Goal: Task Accomplishment & Management: Manage account settings

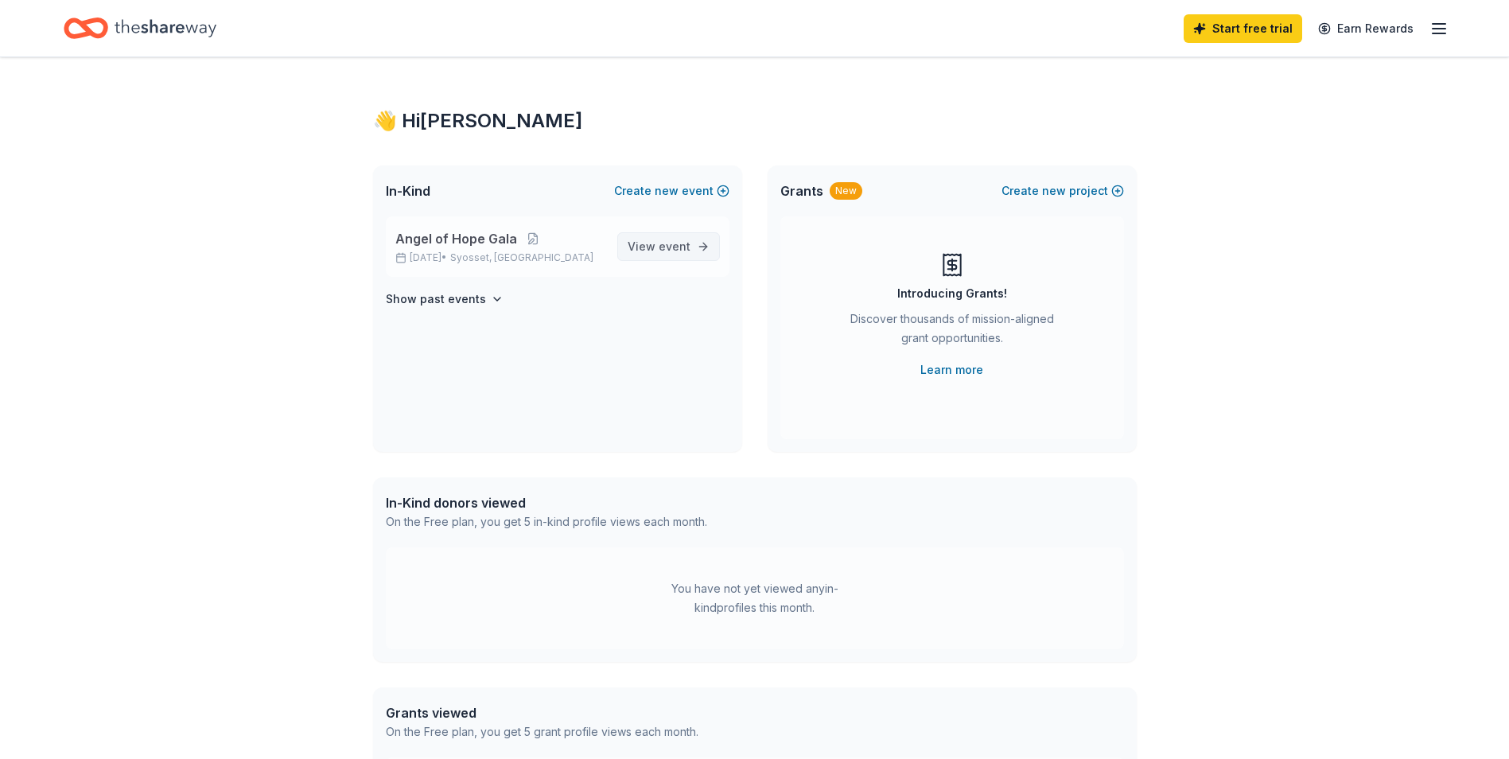
click at [653, 250] on span "View event" at bounding box center [658, 246] width 63 height 19
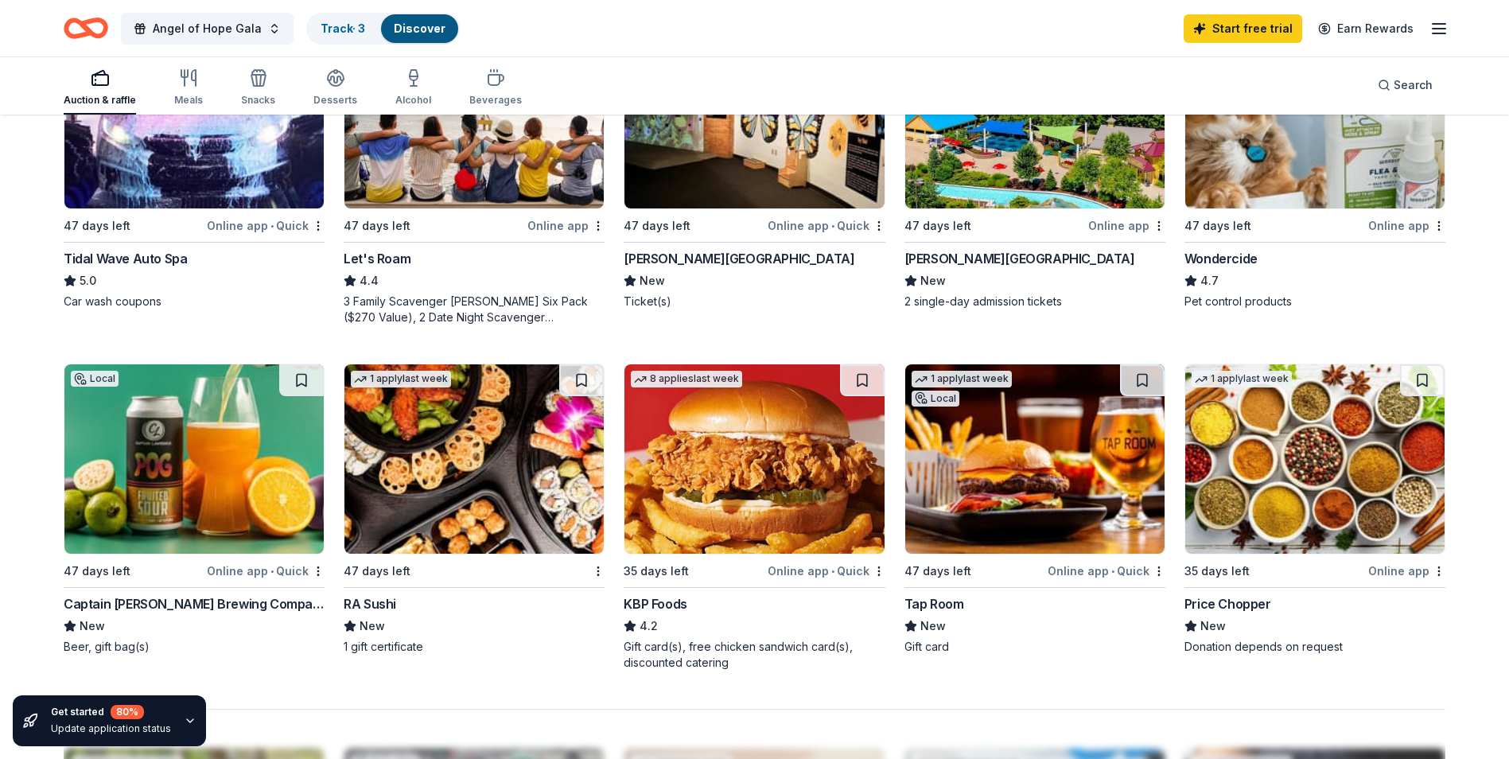
scroll to position [954, 0]
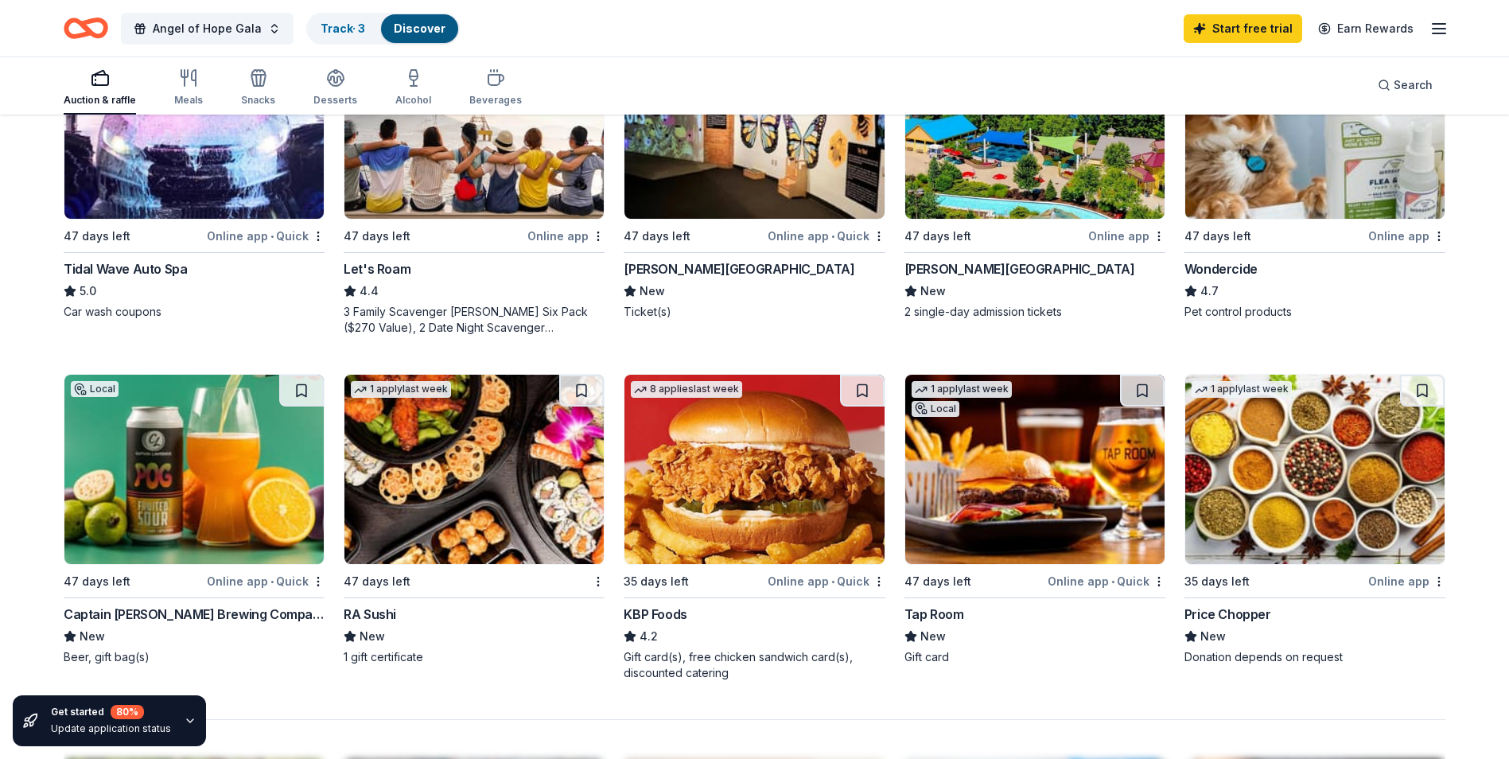
click at [176, 614] on div "Captain [PERSON_NAME] Brewing Company" at bounding box center [194, 613] width 261 height 19
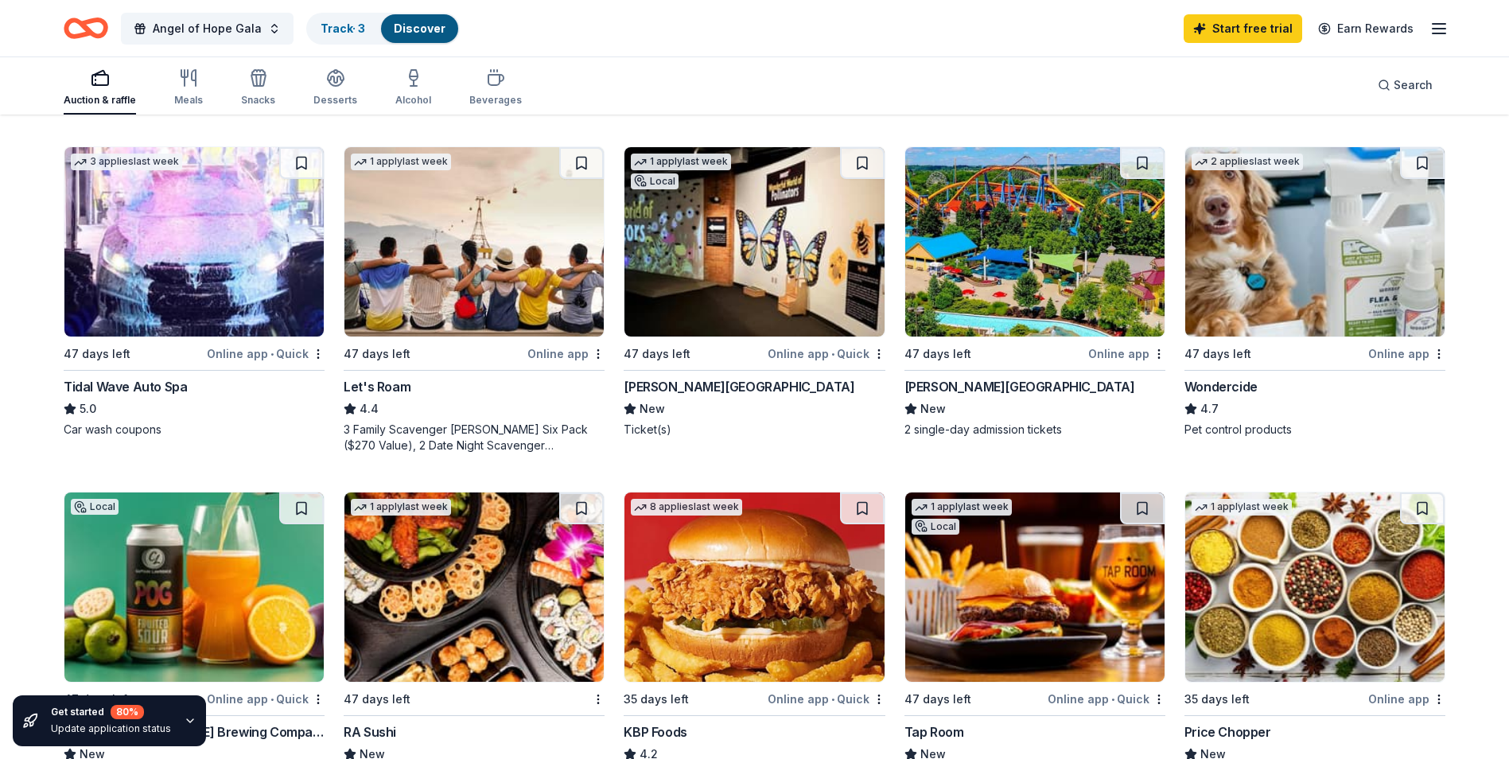
scroll to position [795, 0]
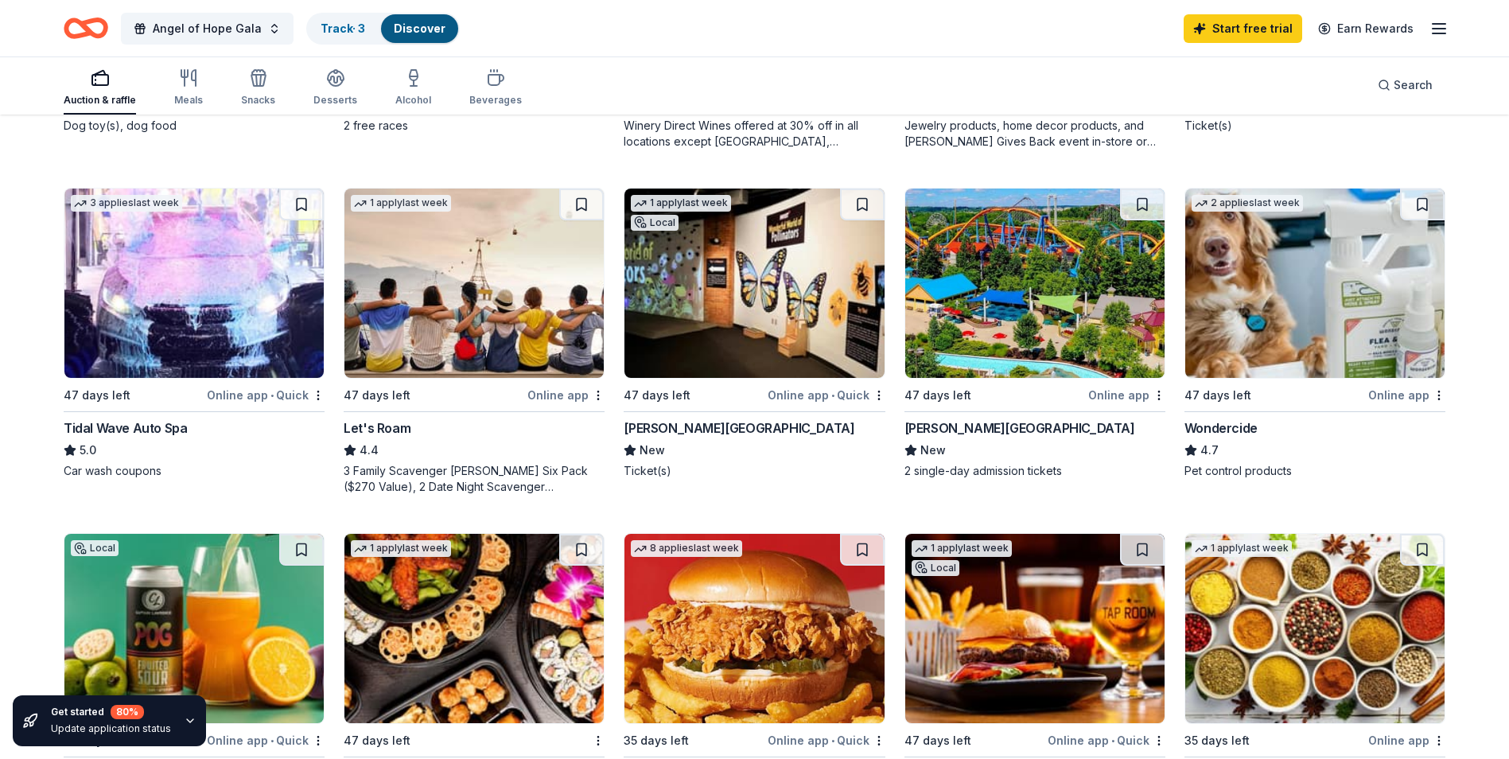
click at [759, 297] on img at bounding box center [753, 282] width 259 height 189
click at [436, 321] on img at bounding box center [473, 282] width 259 height 189
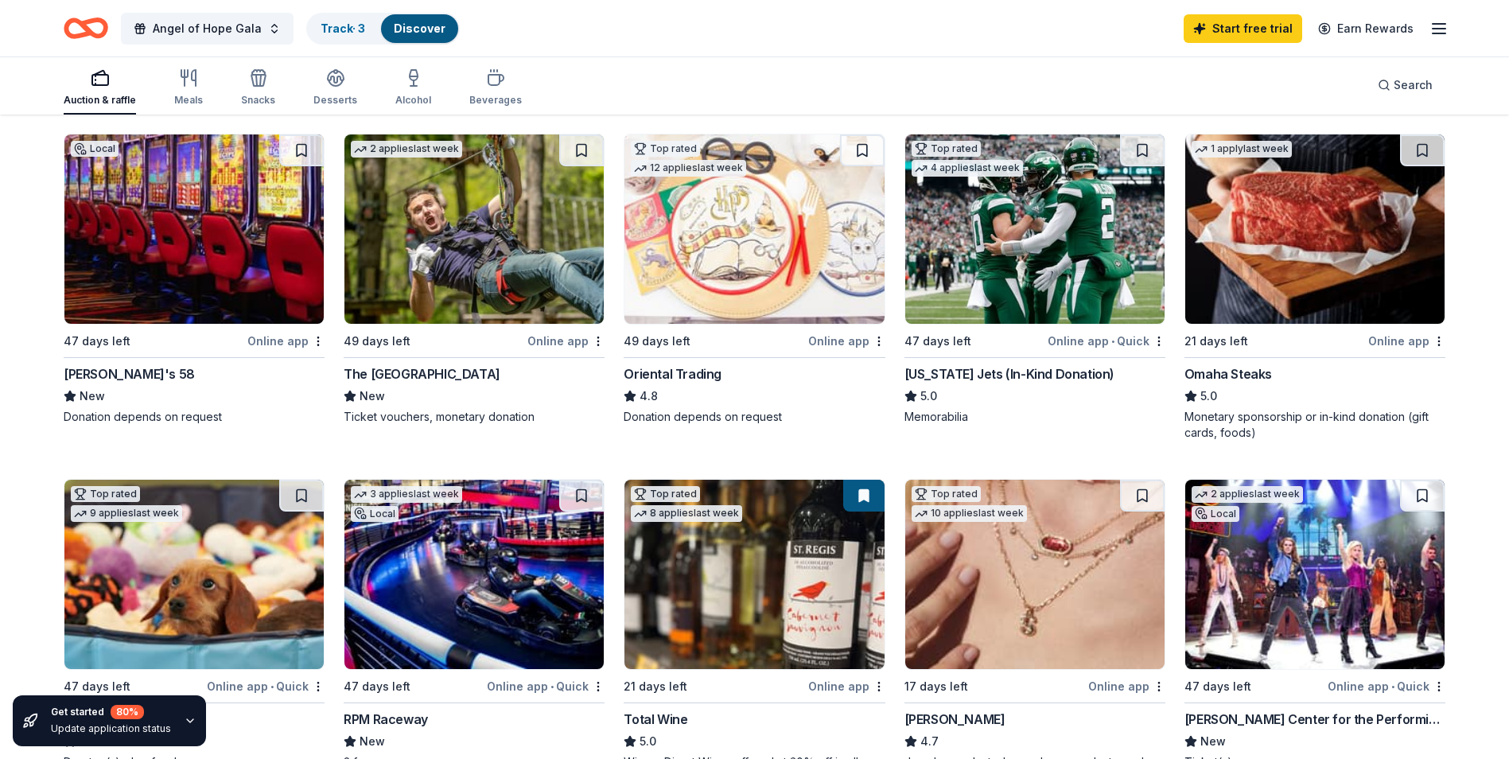
scroll to position [0, 0]
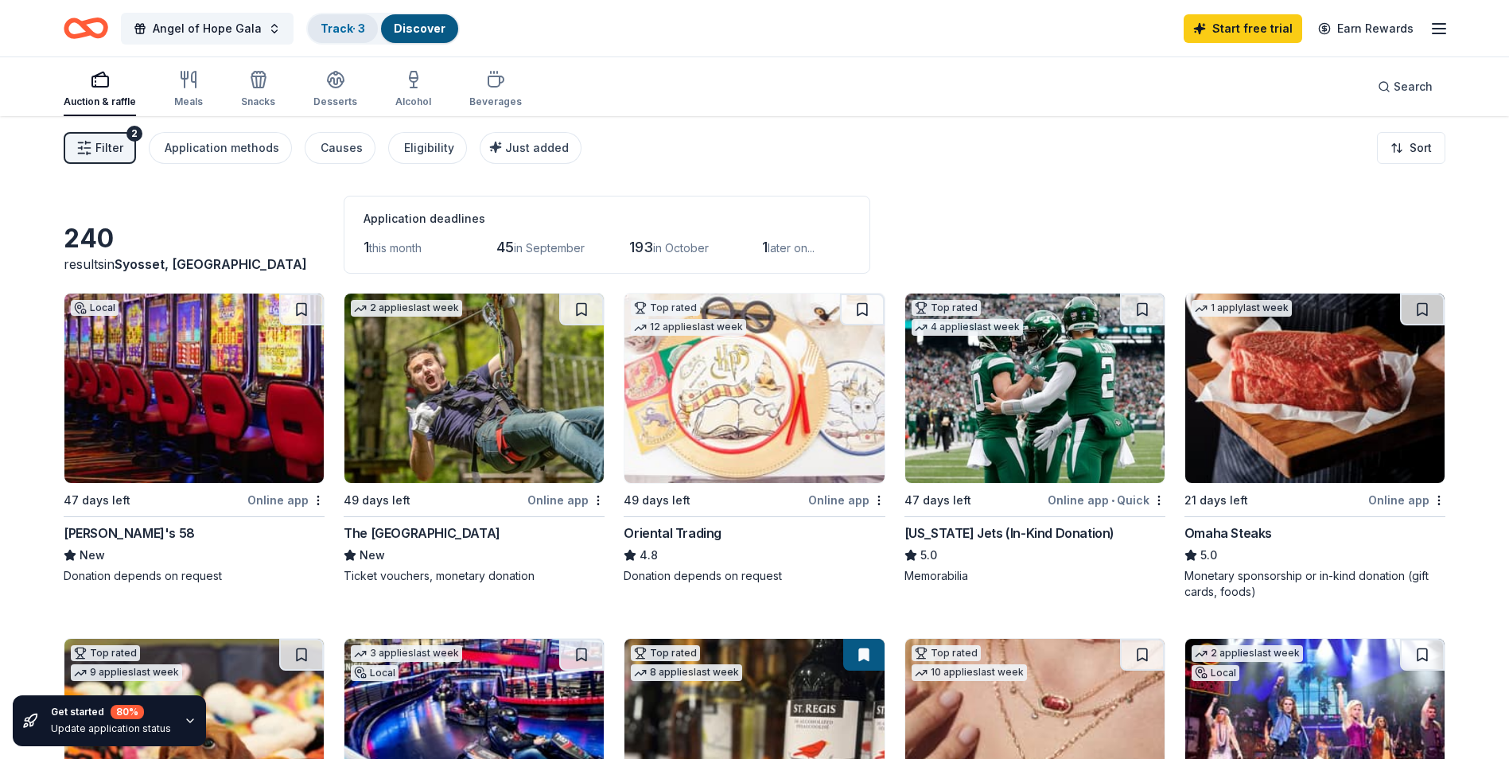
click at [362, 29] on div "Track · 3" at bounding box center [343, 28] width 70 height 29
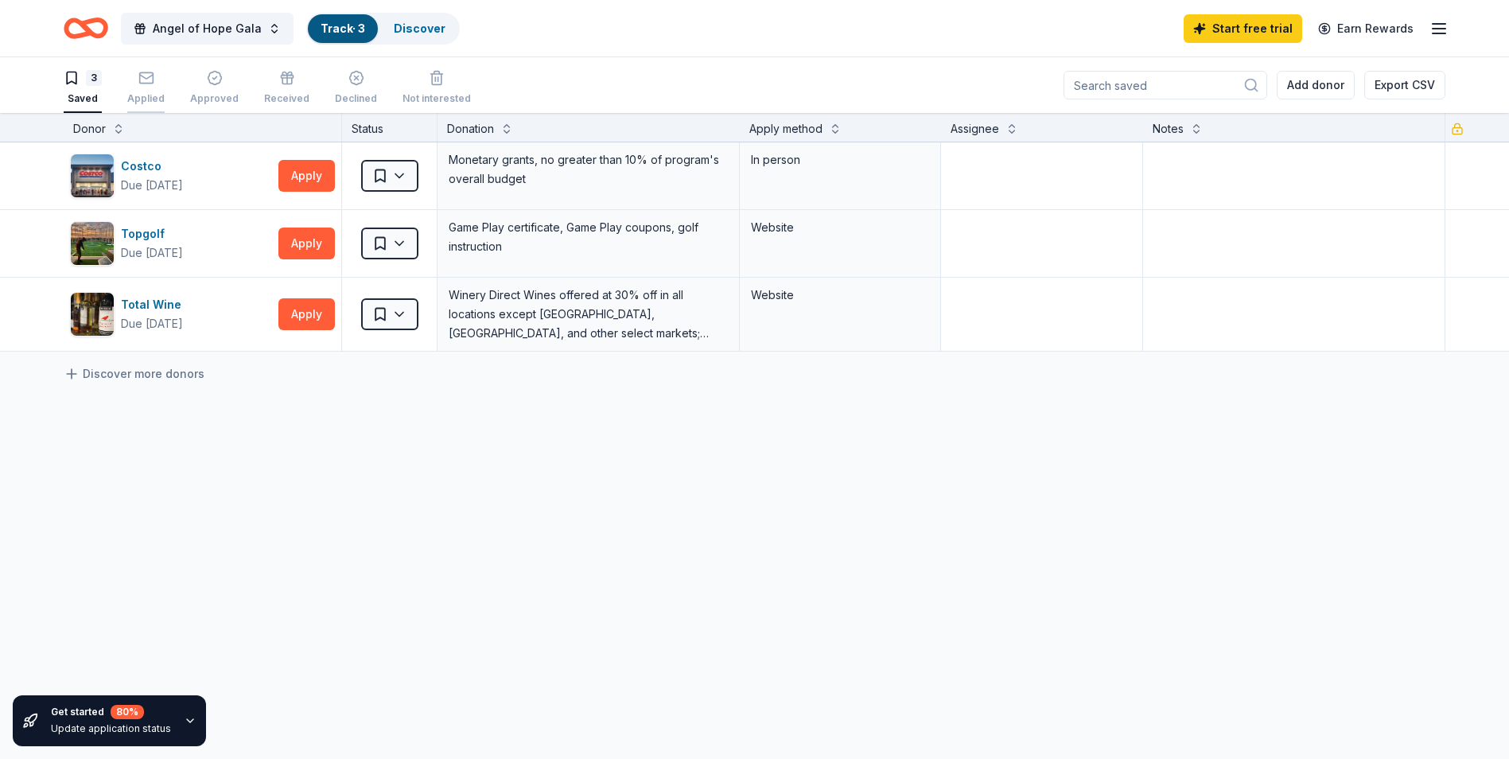
click at [160, 83] on div "button" at bounding box center [145, 78] width 37 height 16
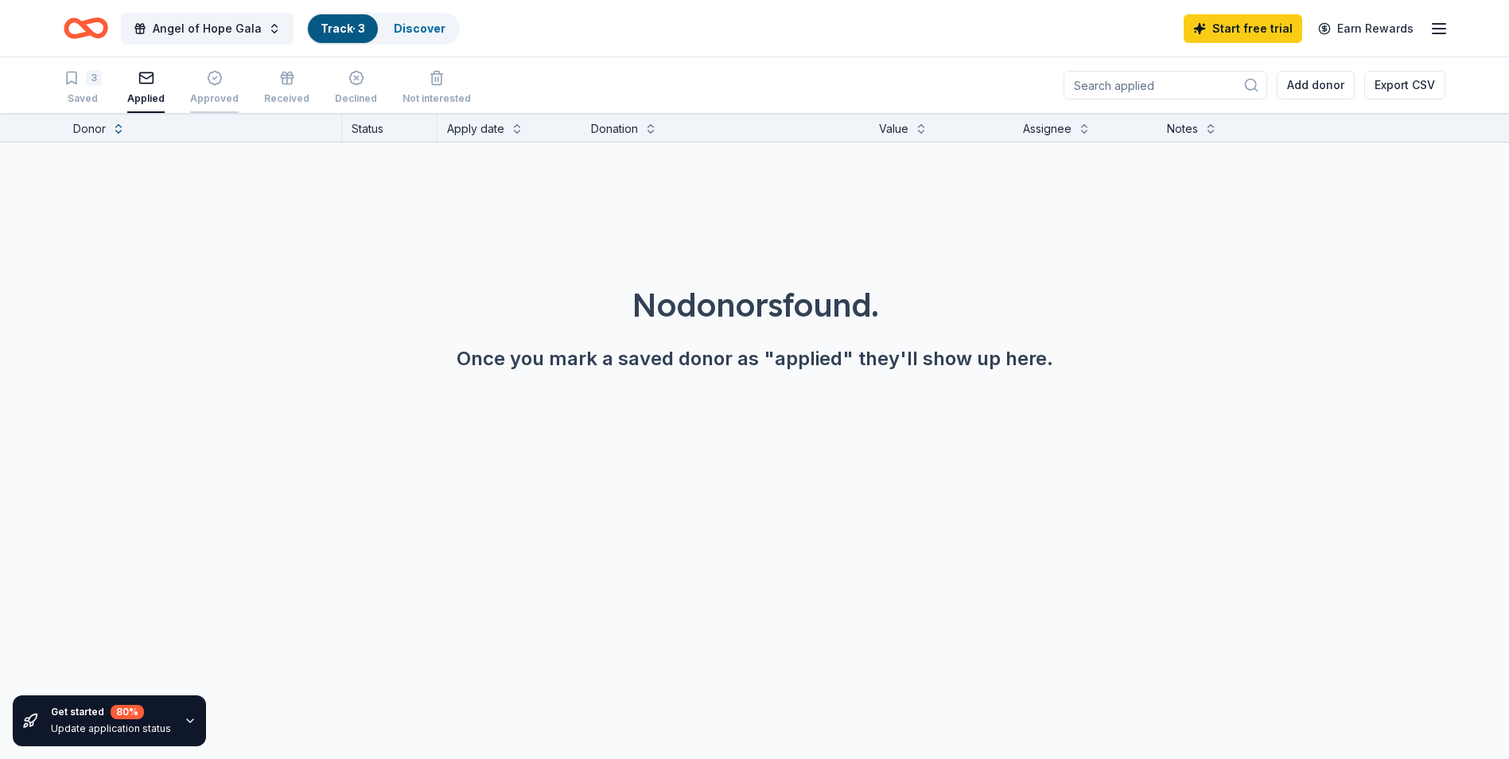
click at [209, 73] on icon "button" at bounding box center [215, 78] width 16 height 16
click at [289, 89] on div "Received" at bounding box center [286, 87] width 45 height 35
click at [348, 89] on div "Declined" at bounding box center [356, 87] width 42 height 35
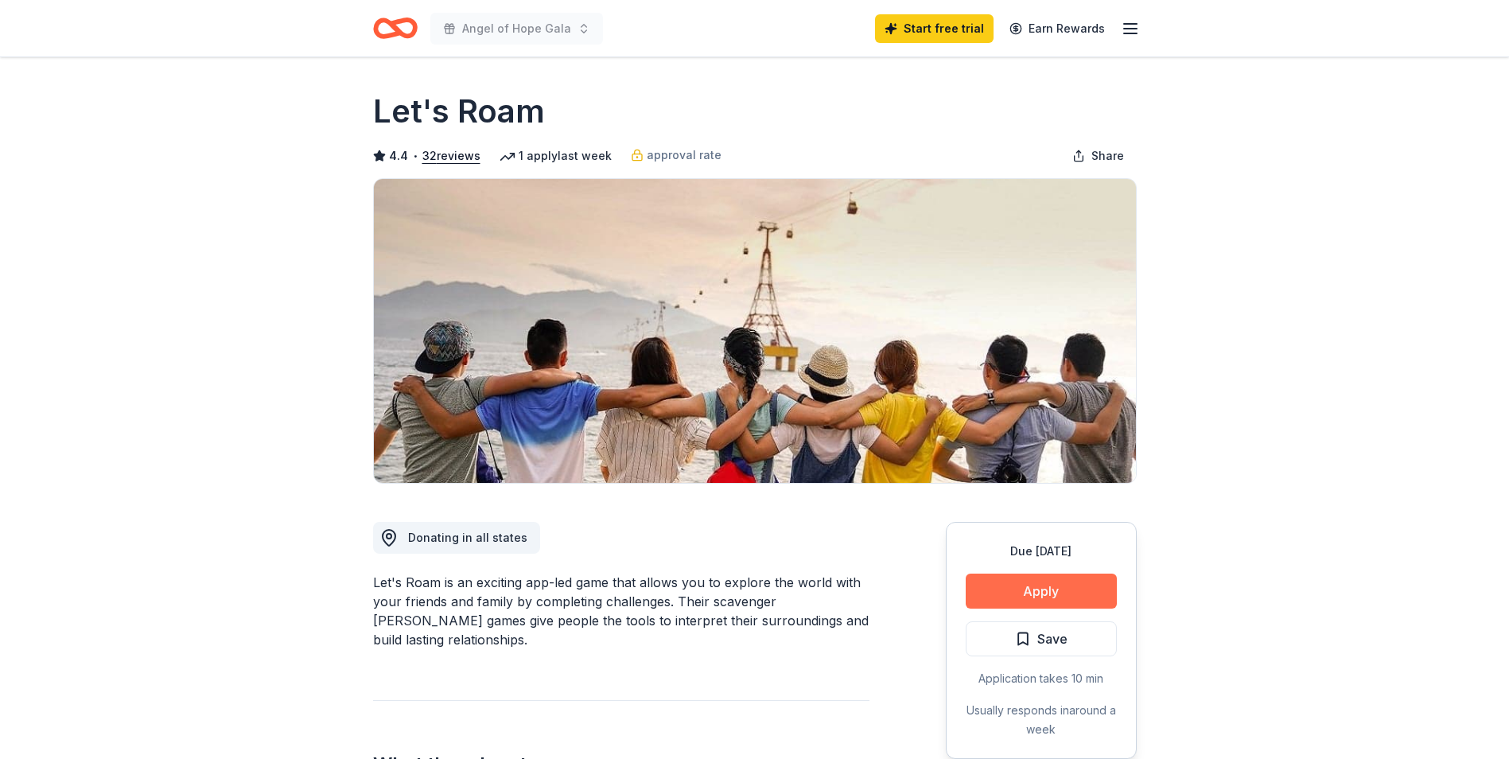
click at [1024, 588] on button "Apply" at bounding box center [1040, 590] width 151 height 35
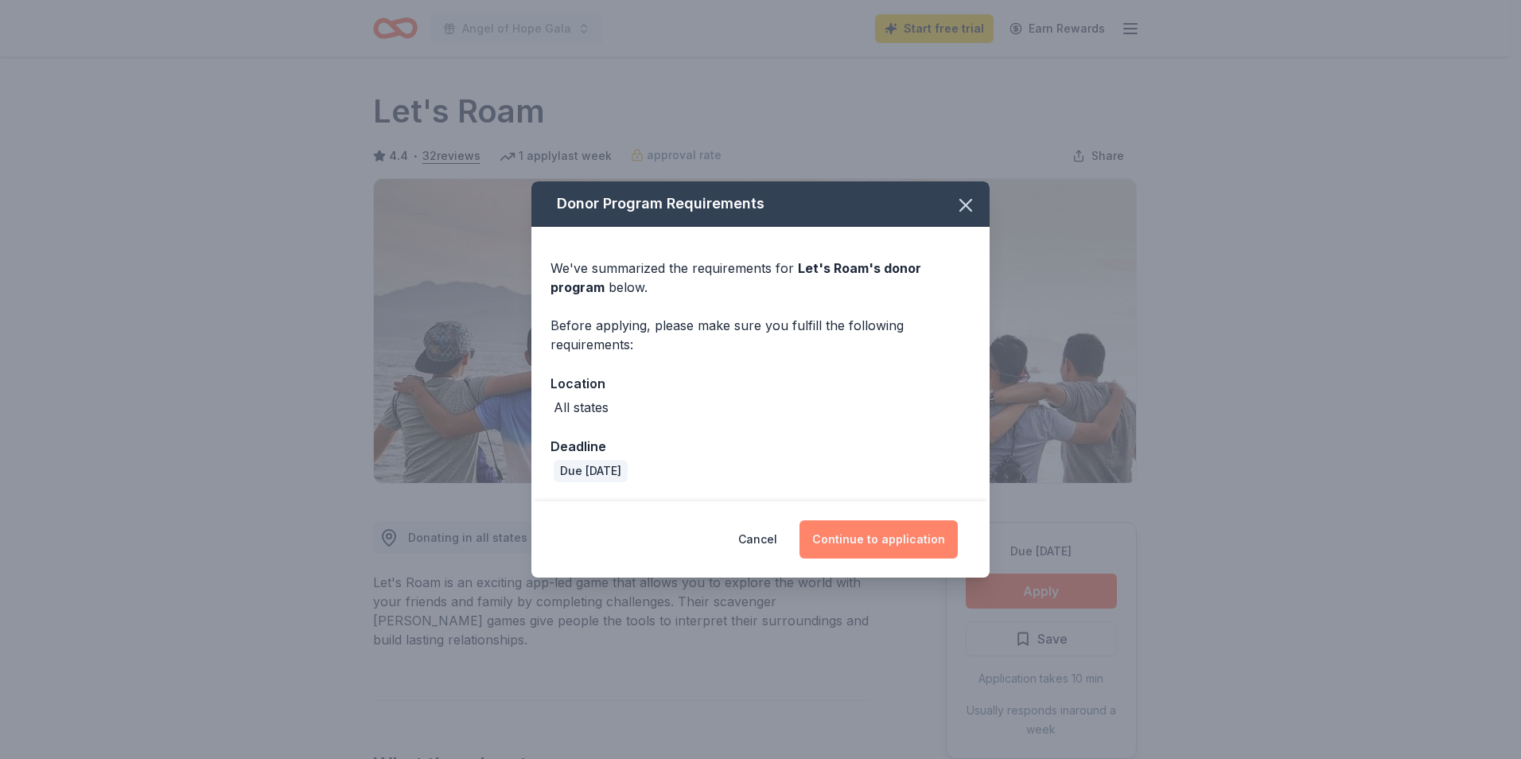
click at [889, 541] on button "Continue to application" at bounding box center [878, 539] width 158 height 38
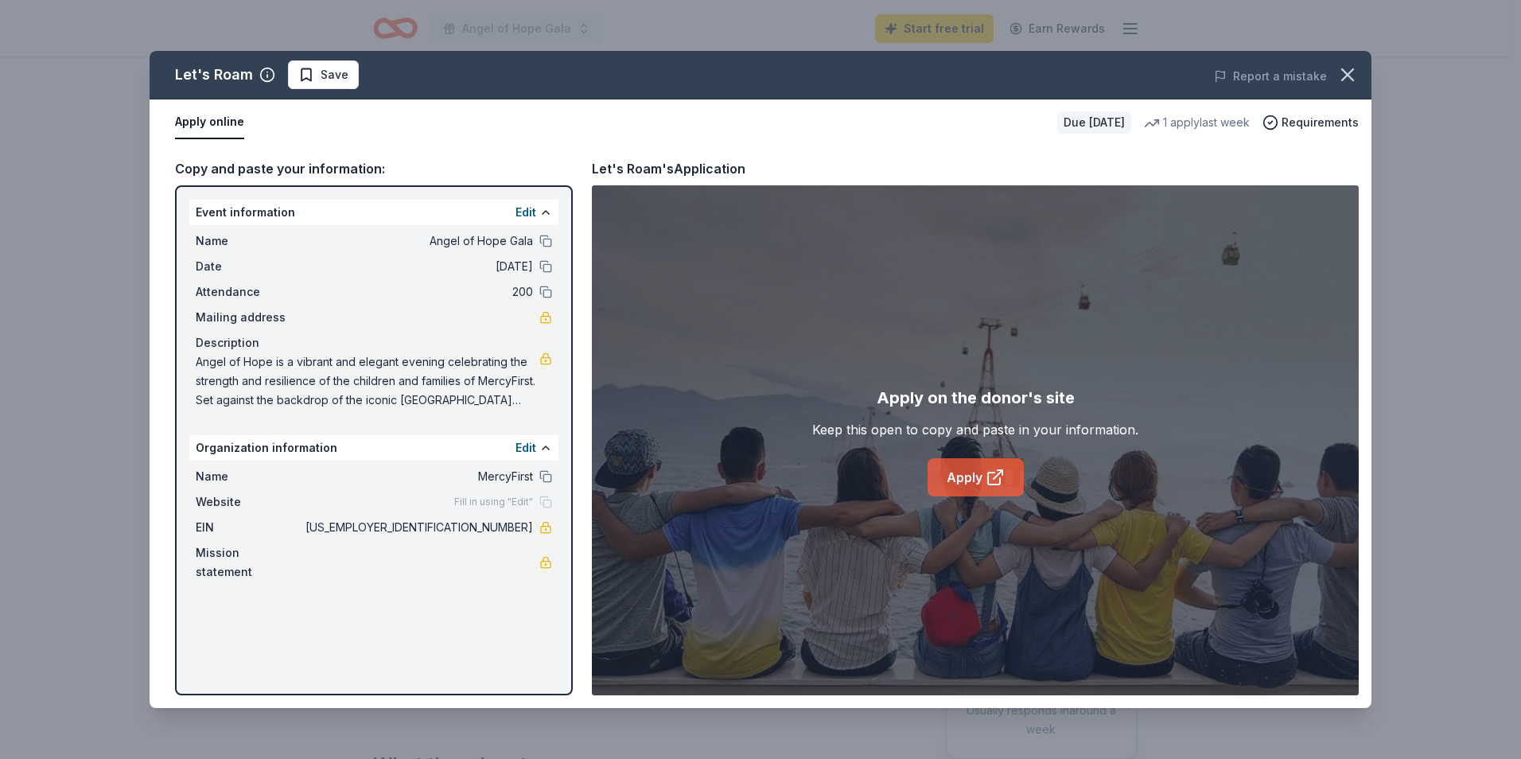
click at [979, 477] on link "Apply" at bounding box center [975, 477] width 96 height 38
